Goal: Navigation & Orientation: Go to known website

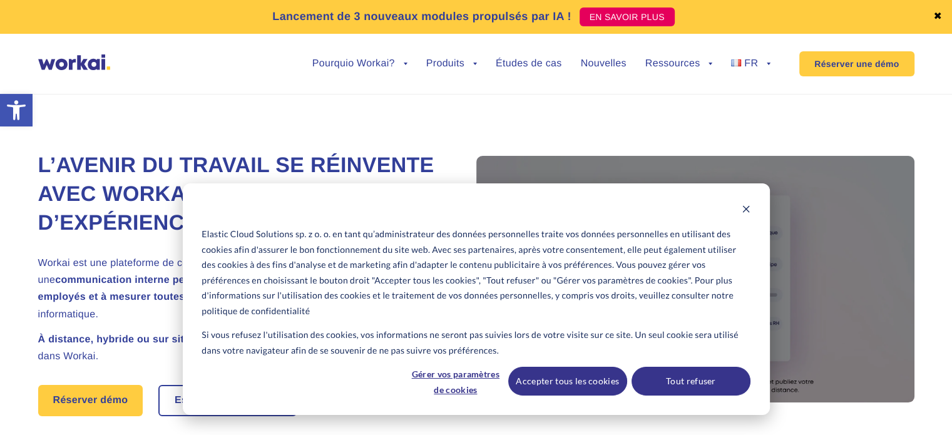
drag, startPoint x: 45, startPoint y: -1, endPoint x: 31, endPoint y: -23, distance: 26.7
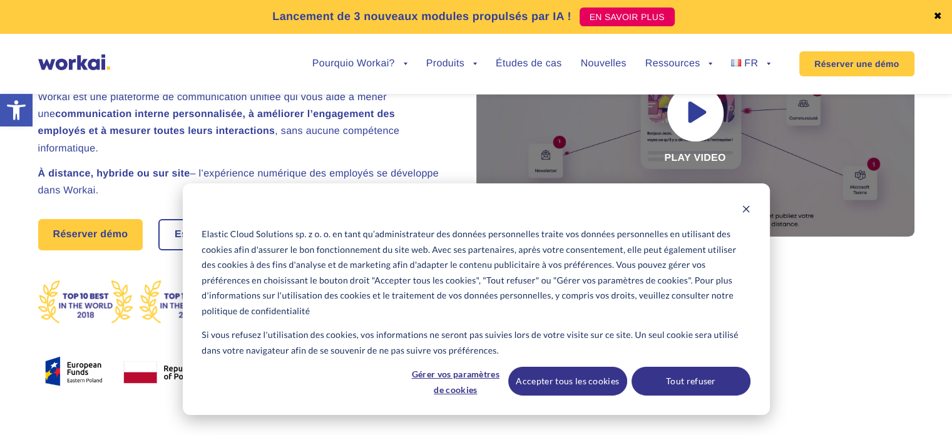
scroll to position [188, 0]
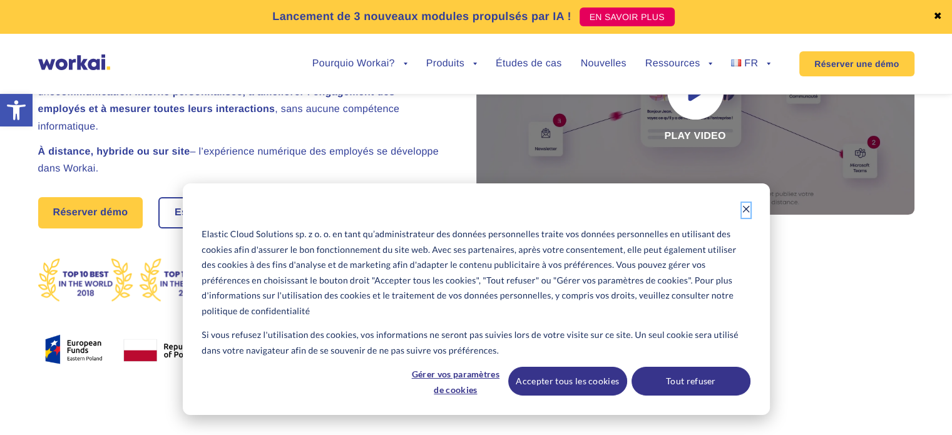
click at [743, 205] on icon "Dismiss cookie banner" at bounding box center [745, 208] width 7 height 7
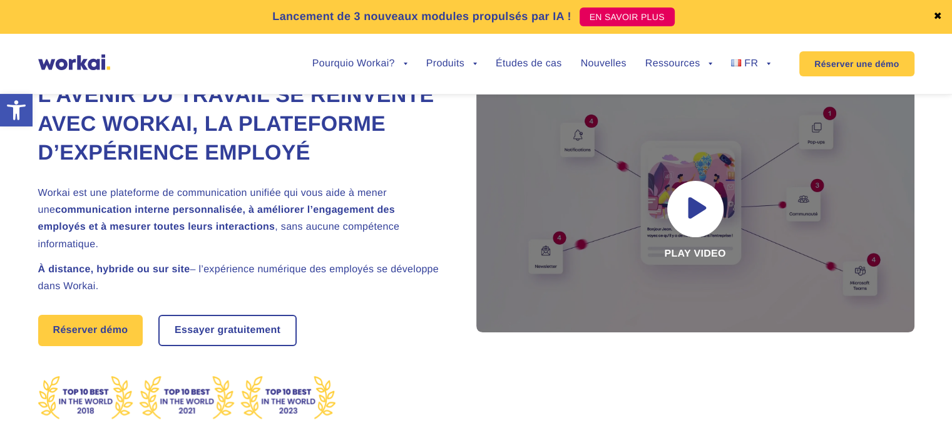
scroll to position [63, 0]
